Goal: Navigation & Orientation: Find specific page/section

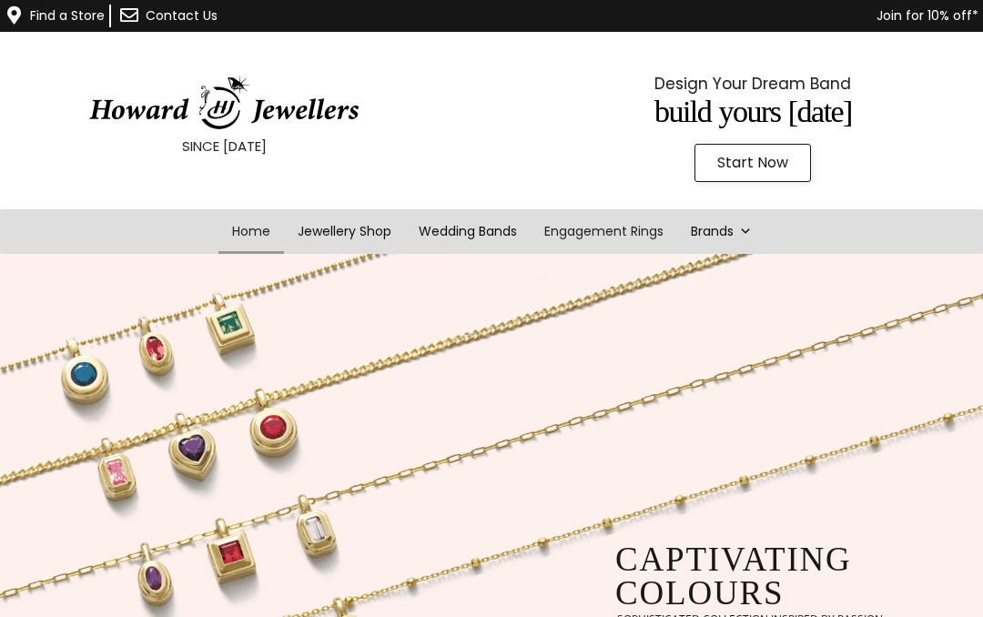
click at [609, 241] on link "Engagement Rings" at bounding box center [603, 231] width 146 height 45
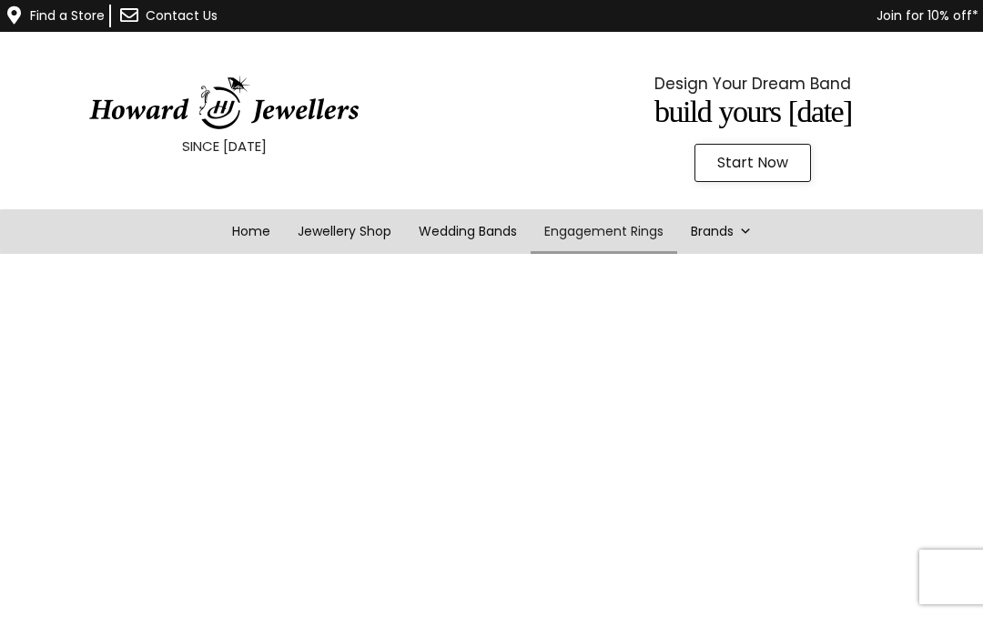
click at [932, 11] on p "Join for 10% off*" at bounding box center [641, 16] width 674 height 23
click at [246, 226] on link "Home" at bounding box center [251, 231] width 66 height 45
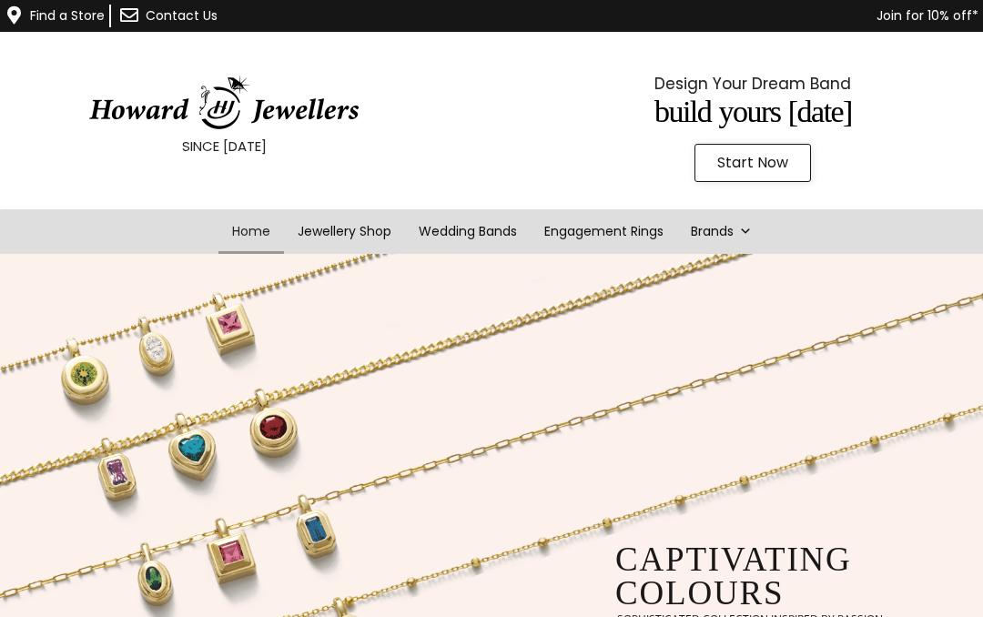
click at [938, 10] on p "Join for 10% off*" at bounding box center [641, 16] width 674 height 23
click at [889, 8] on p "Join for 10% off*" at bounding box center [641, 16] width 674 height 23
click at [158, 8] on link "Contact Us" at bounding box center [182, 15] width 72 height 18
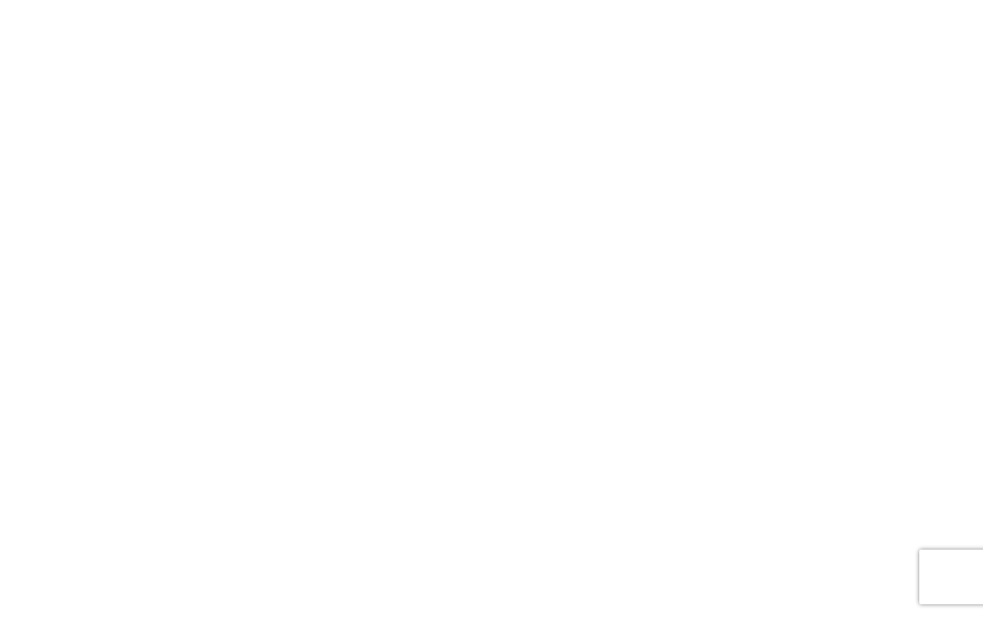
scroll to position [401, 0]
